Goal: Task Accomplishment & Management: Manage account settings

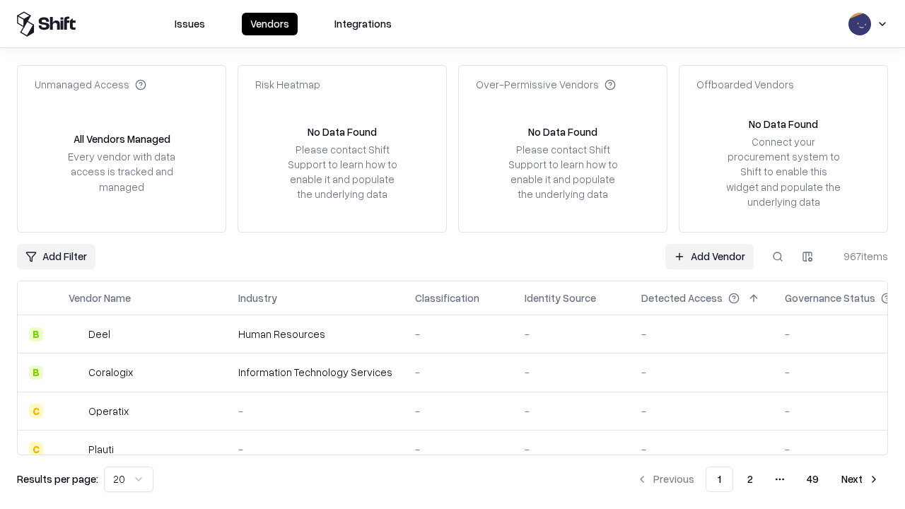
click at [709, 256] on link "Add Vendor" at bounding box center [709, 256] width 88 height 25
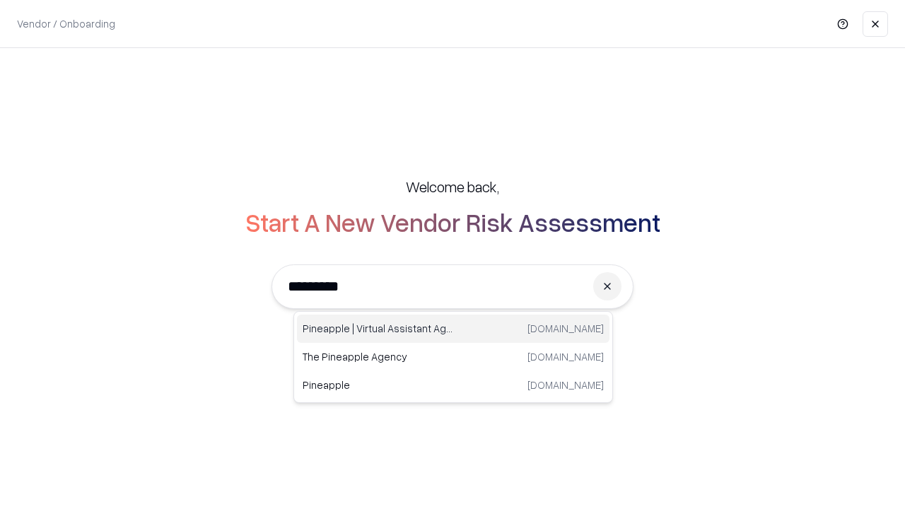
click at [453, 329] on div "Pineapple | Virtual Assistant Agency trypineapple.com" at bounding box center [453, 329] width 313 height 28
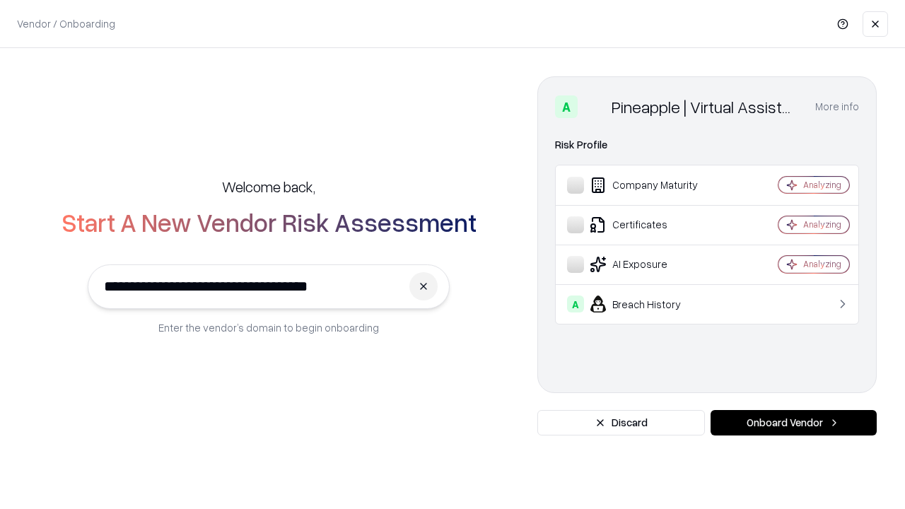
type input "**********"
click at [793, 423] on button "Onboard Vendor" at bounding box center [794, 422] width 166 height 25
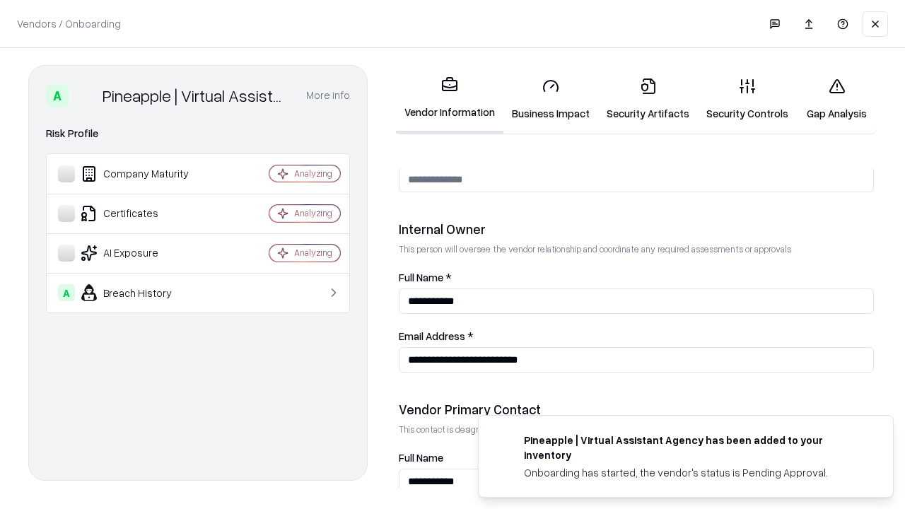
scroll to position [732, 0]
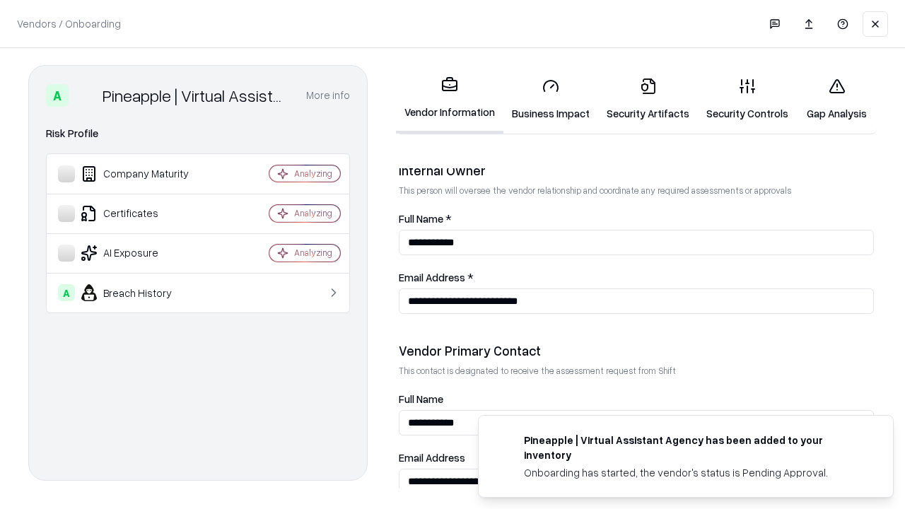
click at [551, 99] on link "Business Impact" at bounding box center [550, 99] width 95 height 66
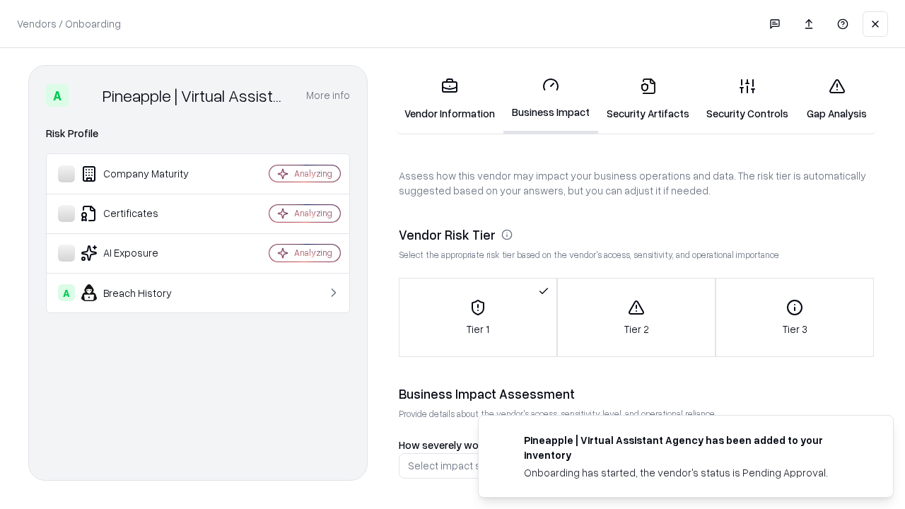
click at [648, 99] on link "Security Artifacts" at bounding box center [648, 99] width 100 height 66
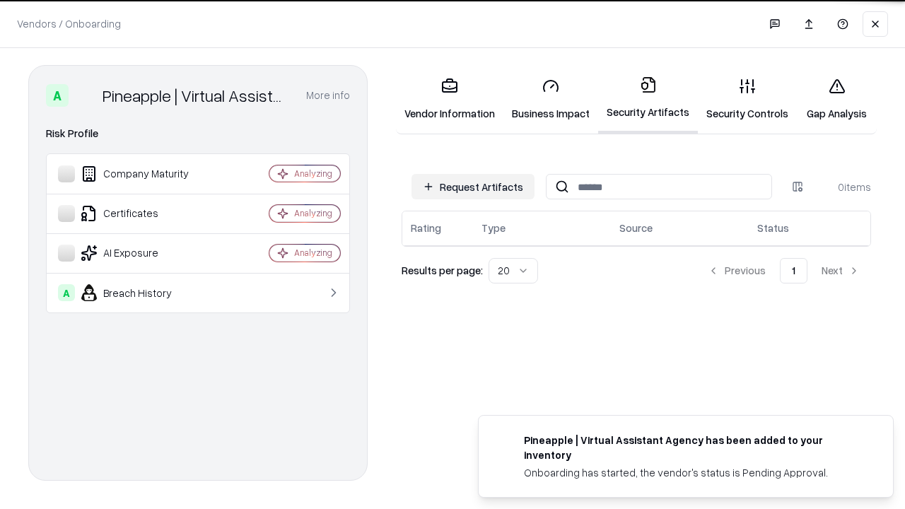
click at [473, 187] on button "Request Artifacts" at bounding box center [472, 186] width 123 height 25
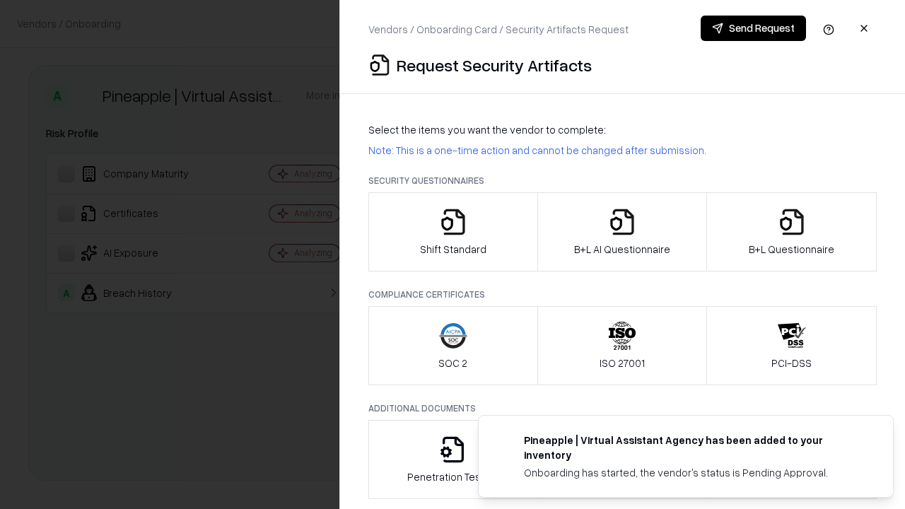
click at [453, 232] on icon "button" at bounding box center [453, 222] width 28 height 28
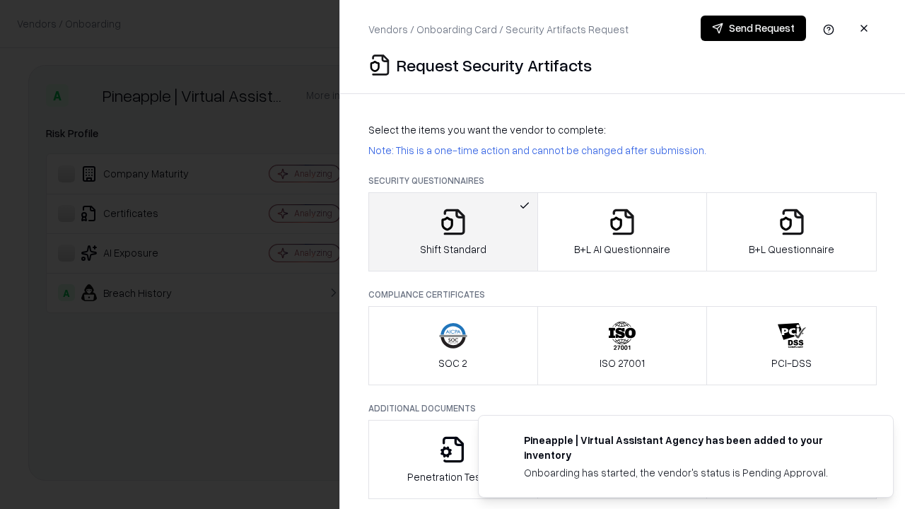
click at [753, 28] on button "Send Request" at bounding box center [753, 28] width 105 height 25
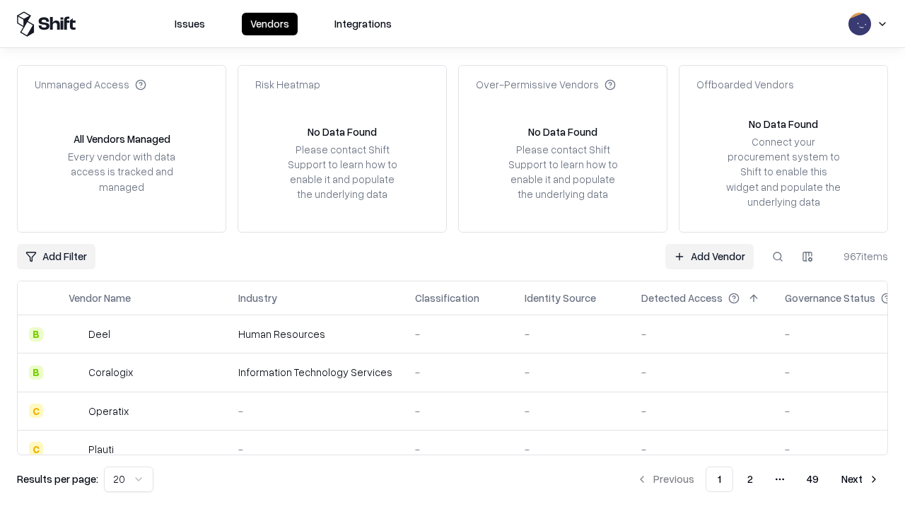
click at [778, 256] on button at bounding box center [777, 256] width 25 height 25
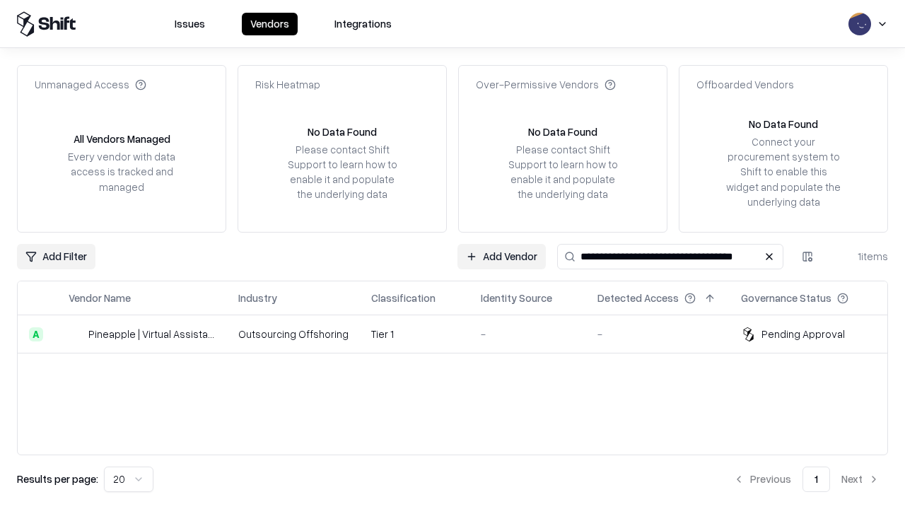
type input "**********"
click at [461, 334] on td "Tier 1" at bounding box center [415, 334] width 110 height 38
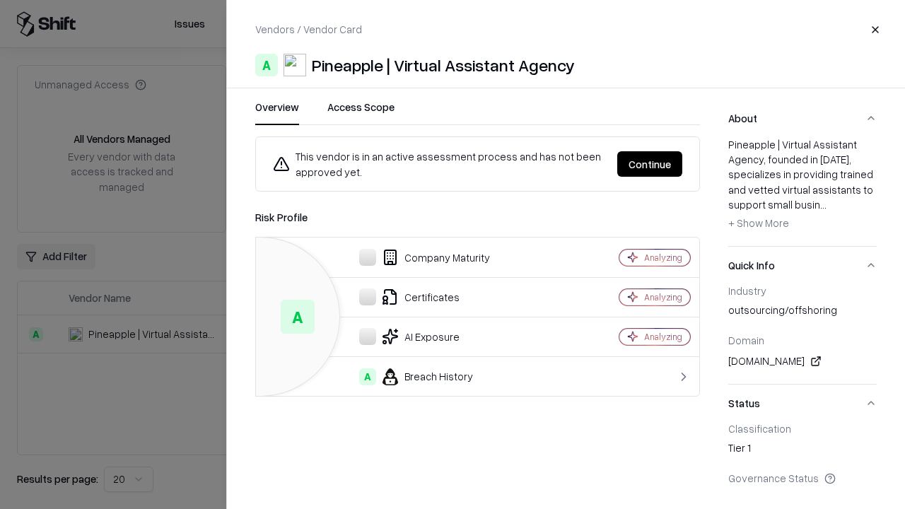
click at [650, 164] on button "Continue" at bounding box center [649, 163] width 65 height 25
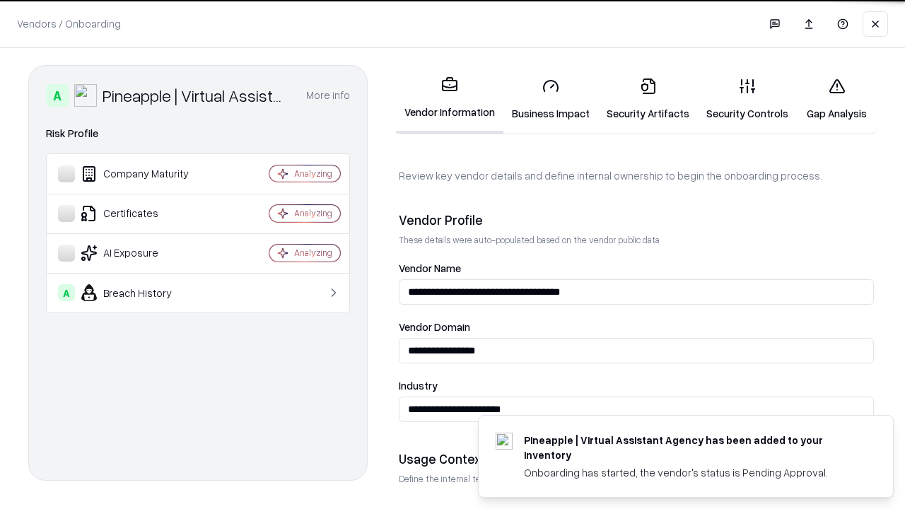
click at [648, 99] on link "Security Artifacts" at bounding box center [648, 99] width 100 height 66
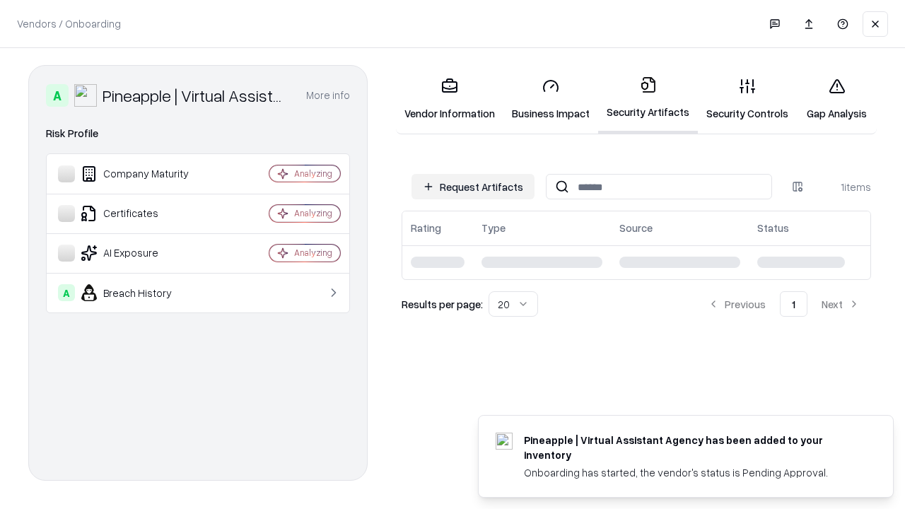
click at [747, 99] on link "Security Controls" at bounding box center [747, 99] width 99 height 66
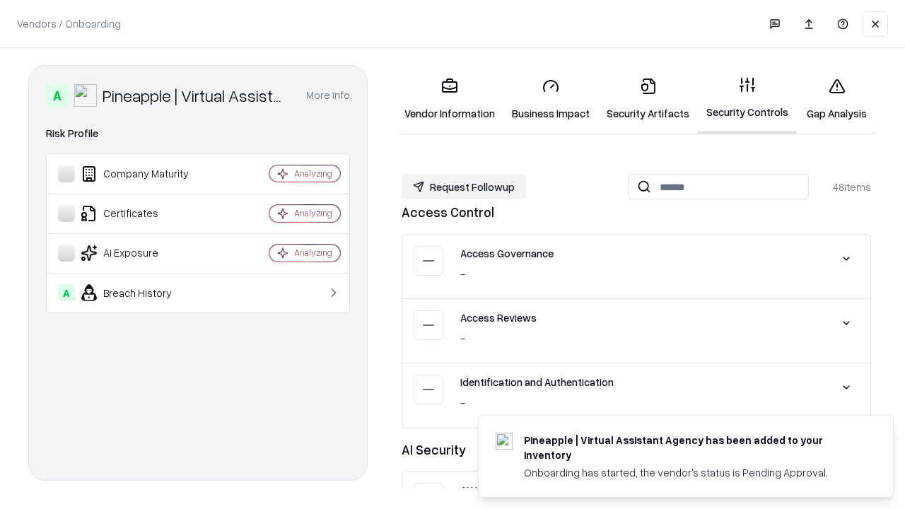
click at [464, 187] on button "Request Followup" at bounding box center [464, 186] width 124 height 25
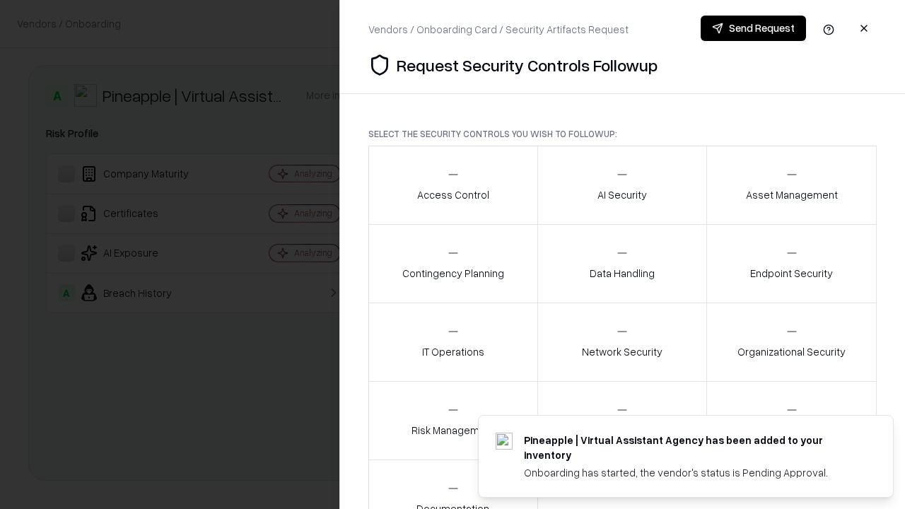
click at [453, 185] on div "Access Control" at bounding box center [453, 185] width 72 height 35
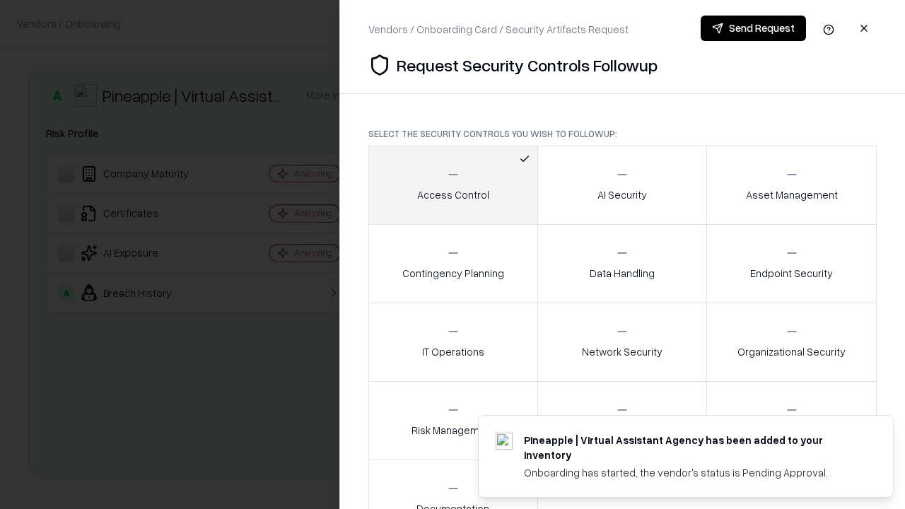
click at [753, 28] on button "Send Request" at bounding box center [753, 28] width 105 height 25
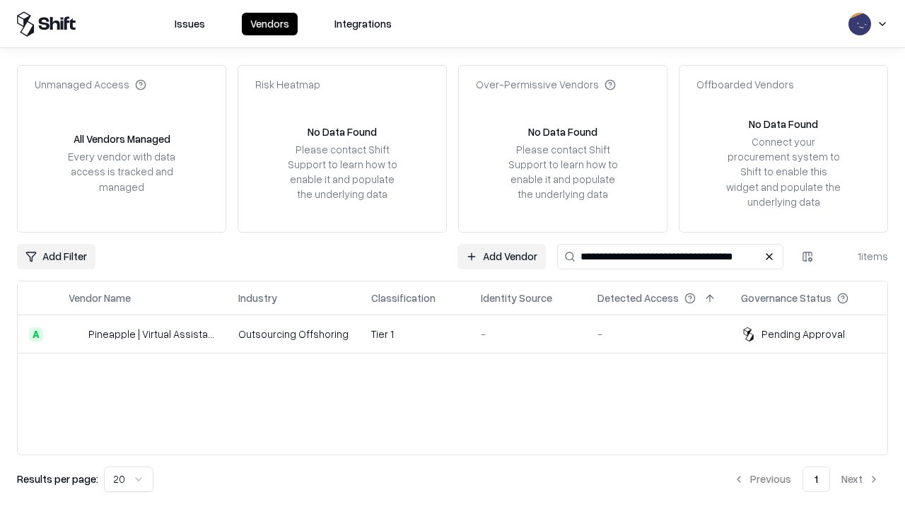
type input "**********"
click at [461, 334] on td "Tier 1" at bounding box center [415, 334] width 110 height 38
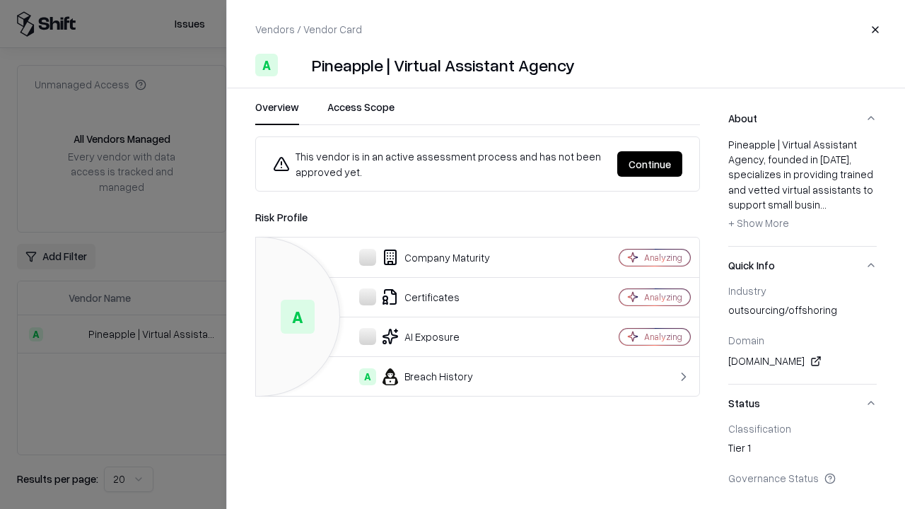
click at [650, 164] on button "Continue" at bounding box center [649, 163] width 65 height 25
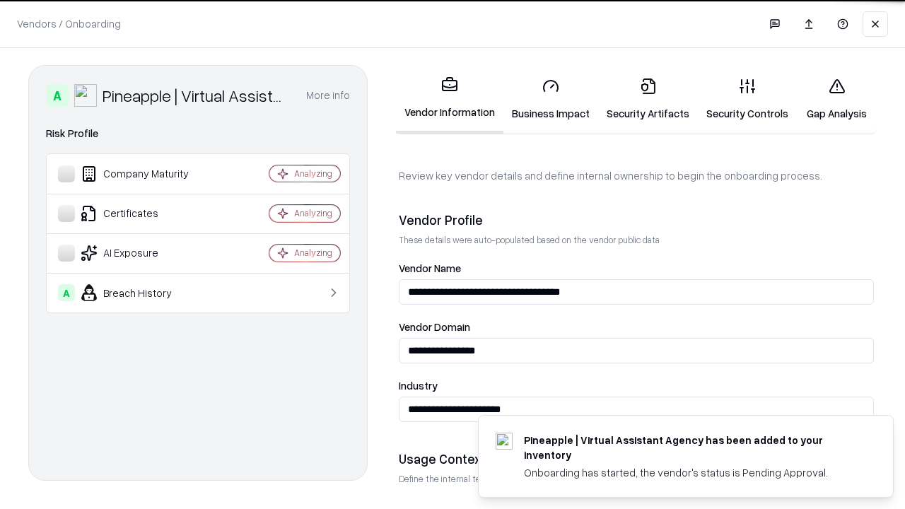
click at [836, 99] on link "Gap Analysis" at bounding box center [837, 99] width 80 height 66
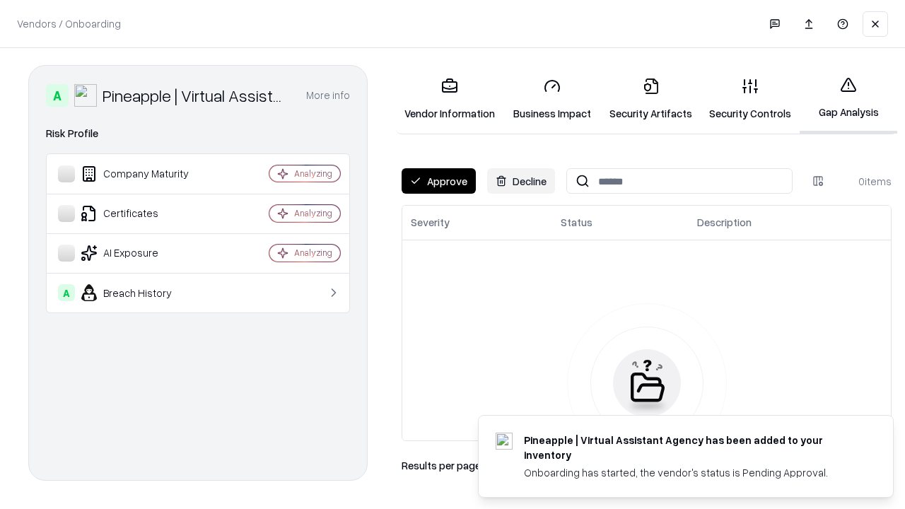
click at [438, 181] on button "Approve" at bounding box center [439, 180] width 74 height 25
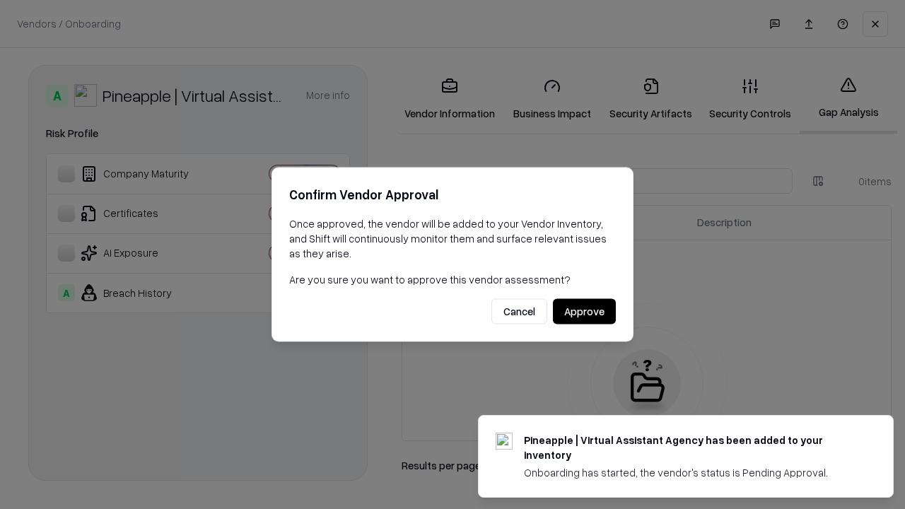
click at [584, 311] on button "Approve" at bounding box center [584, 311] width 63 height 25
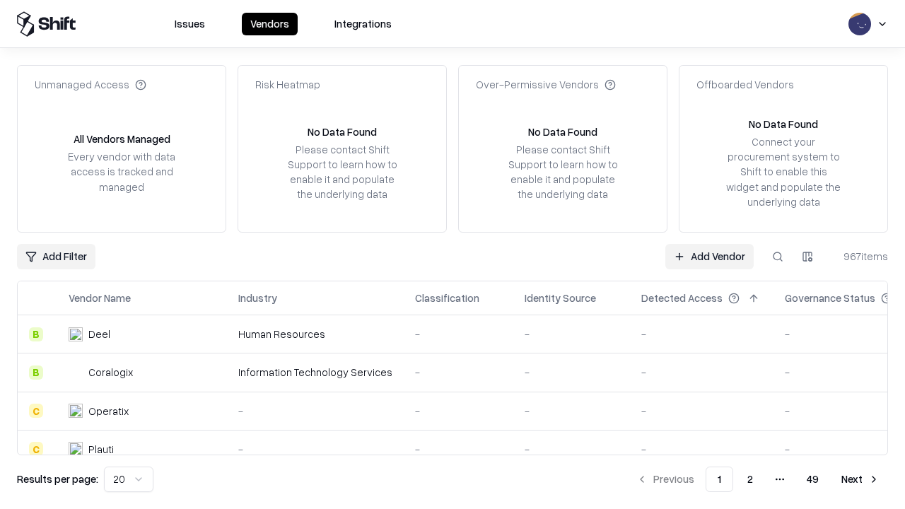
type input "**********"
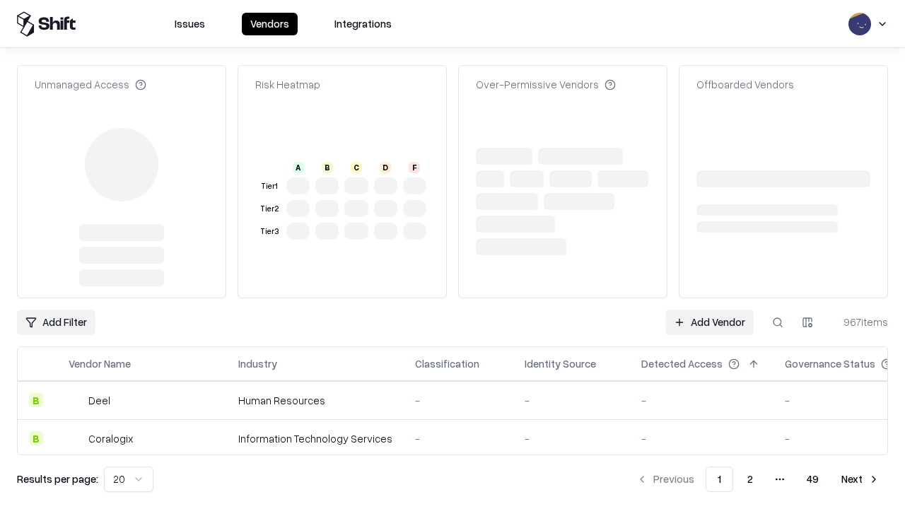
click at [709, 310] on link "Add Vendor" at bounding box center [709, 322] width 88 height 25
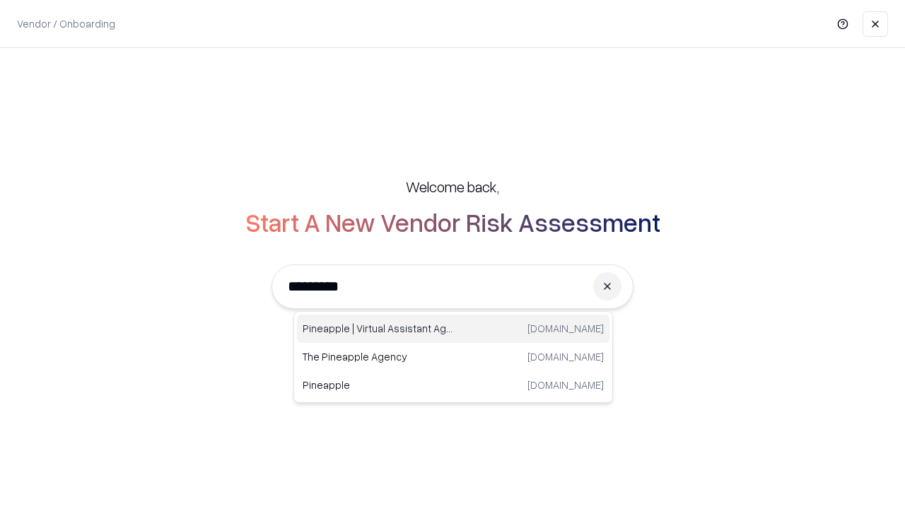
click at [453, 329] on div "Pineapple | Virtual Assistant Agency trypineapple.com" at bounding box center [453, 329] width 313 height 28
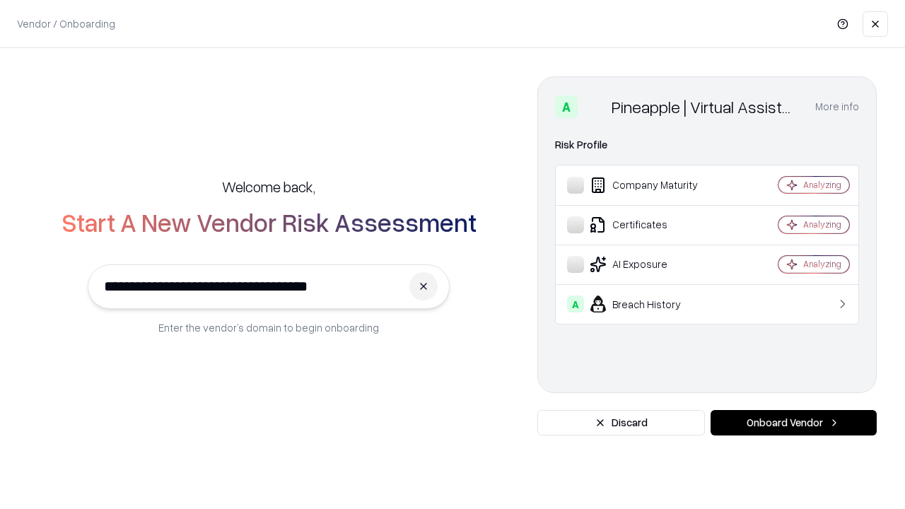
type input "**********"
click at [793, 423] on button "Onboard Vendor" at bounding box center [794, 422] width 166 height 25
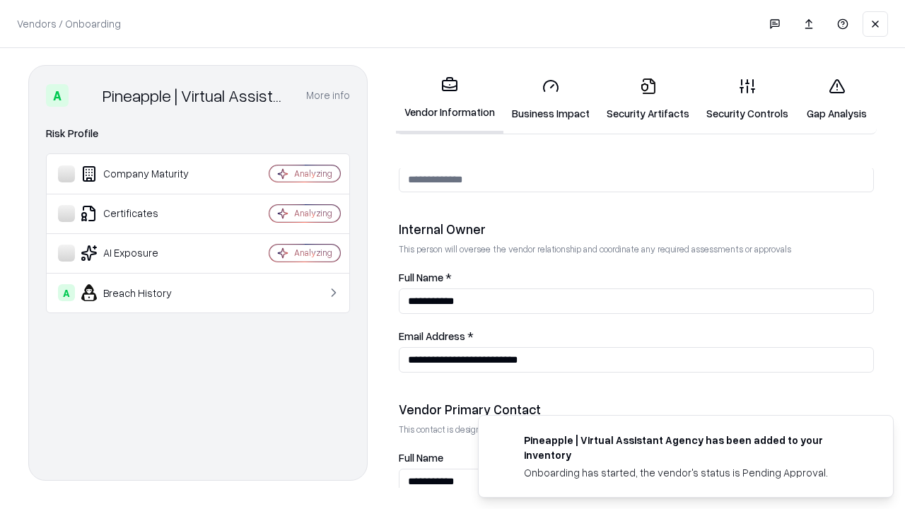
scroll to position [732, 0]
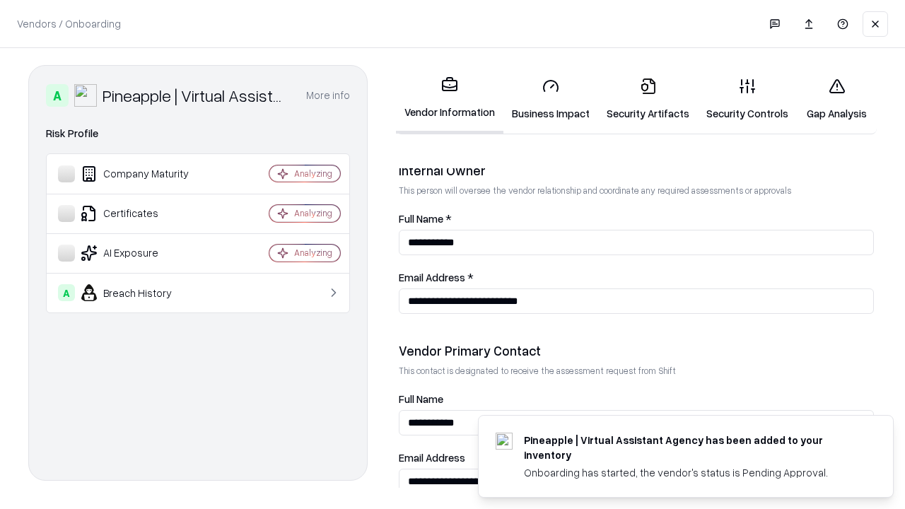
click at [836, 99] on link "Gap Analysis" at bounding box center [837, 99] width 80 height 66
